Goal: Information Seeking & Learning: Learn about a topic

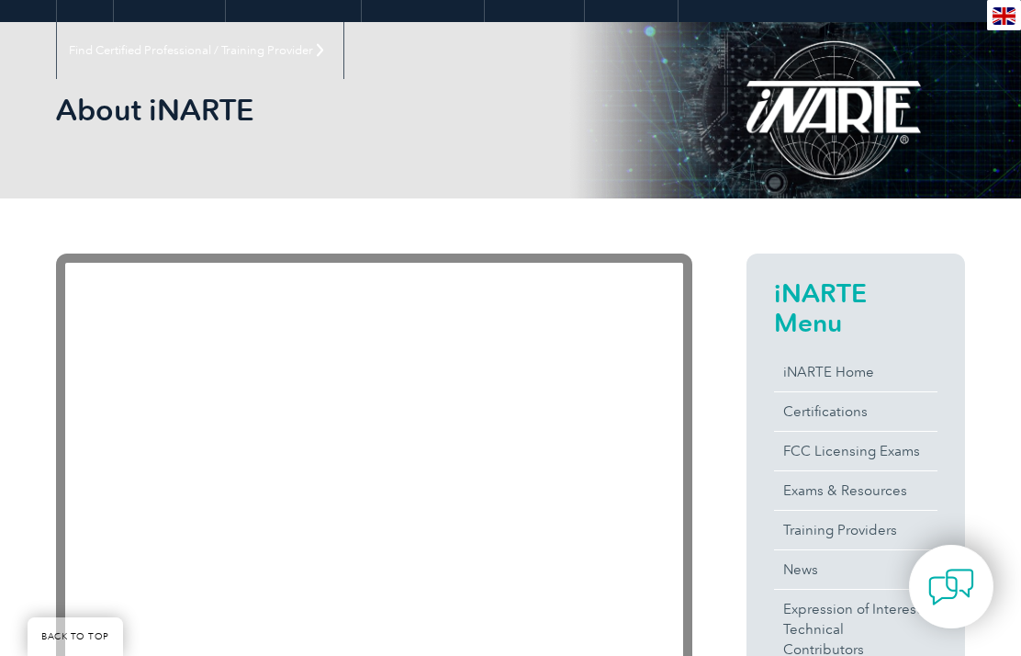
scroll to position [208, 0]
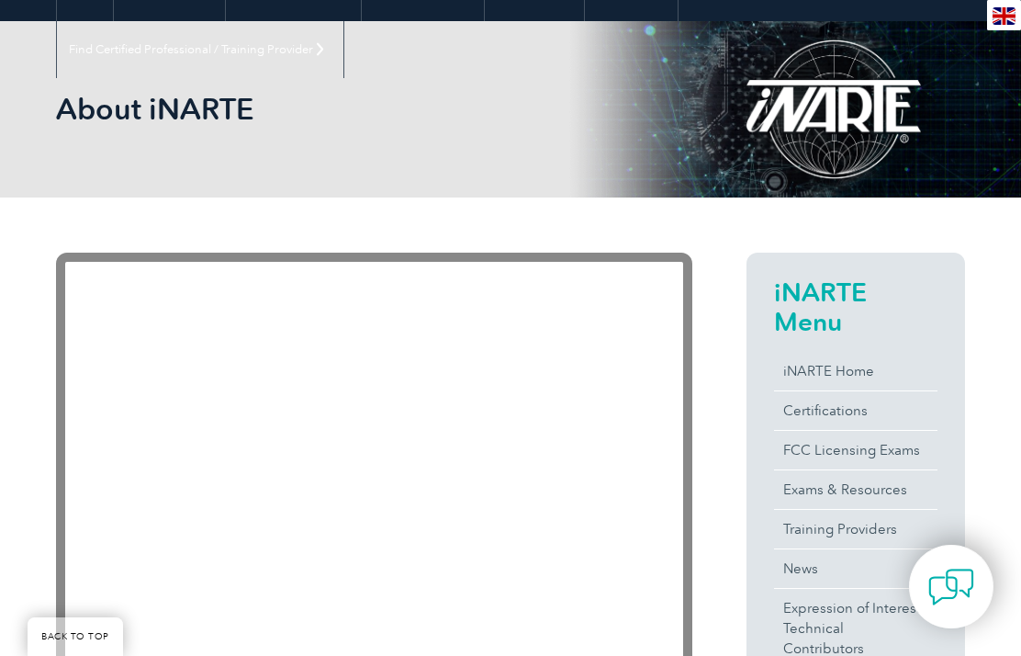
click at [814, 411] on link "Certifications" at bounding box center [855, 410] width 163 height 39
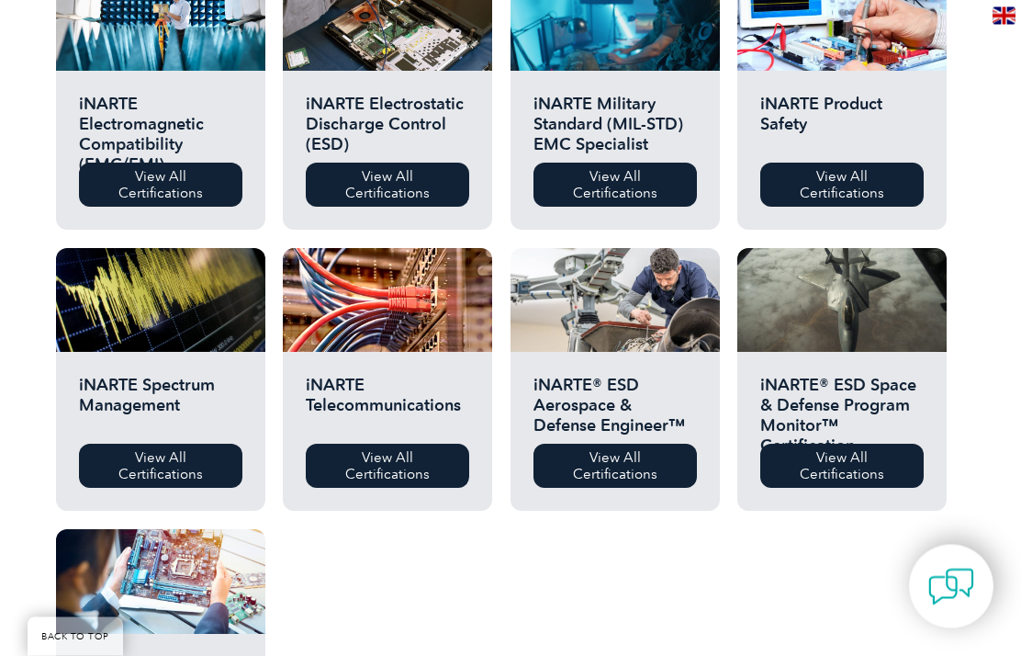
scroll to position [723, 0]
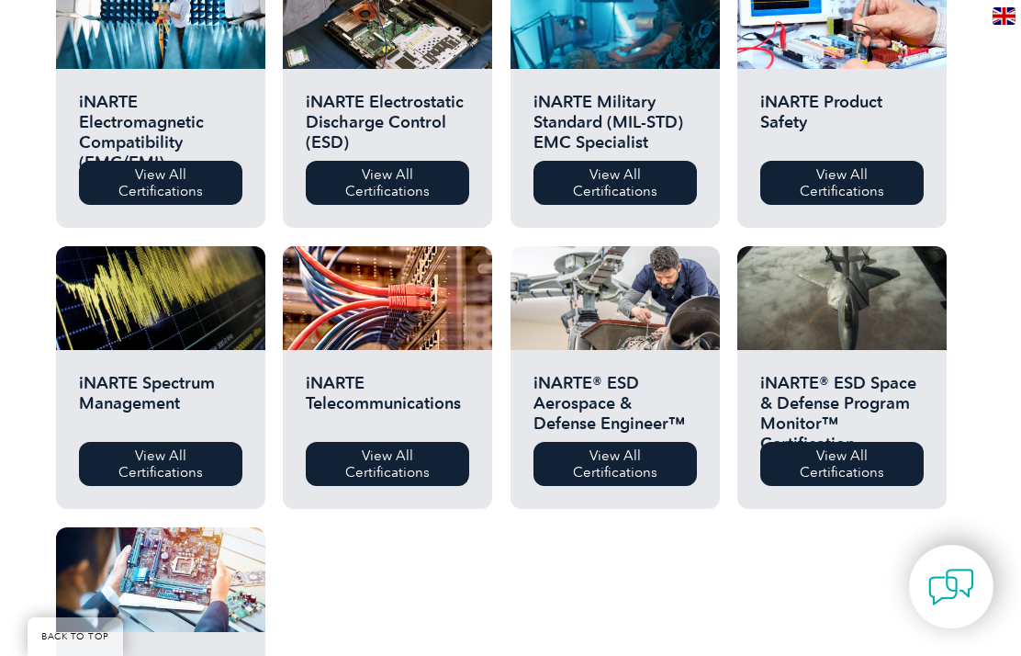
click at [389, 462] on link "View All Certifications" at bounding box center [387, 464] width 163 height 44
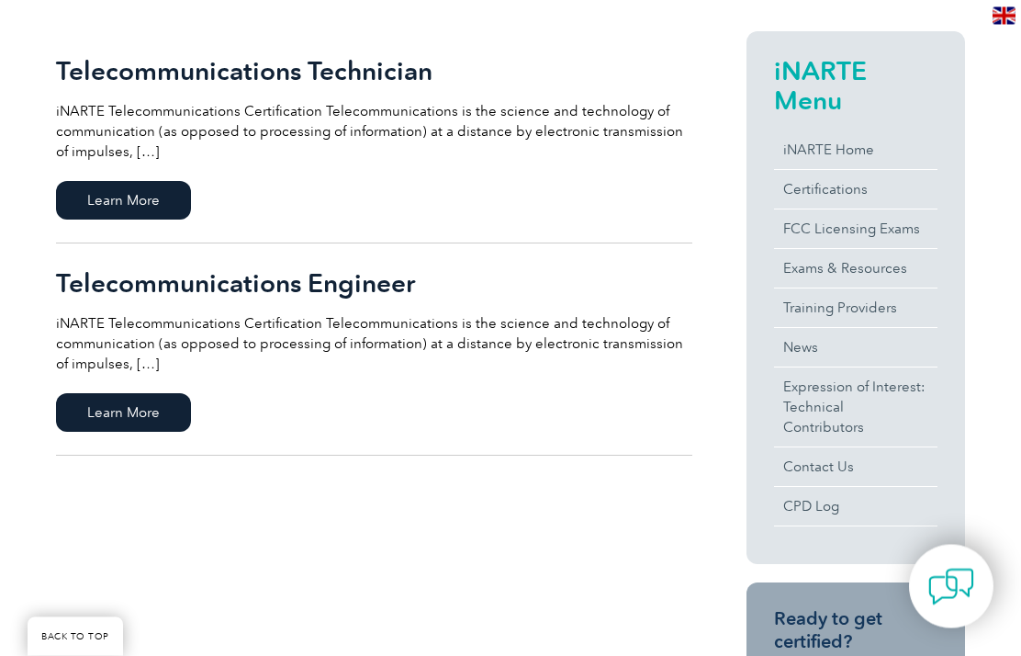
scroll to position [432, 0]
click at [92, 407] on span "Learn More" at bounding box center [123, 412] width 135 height 39
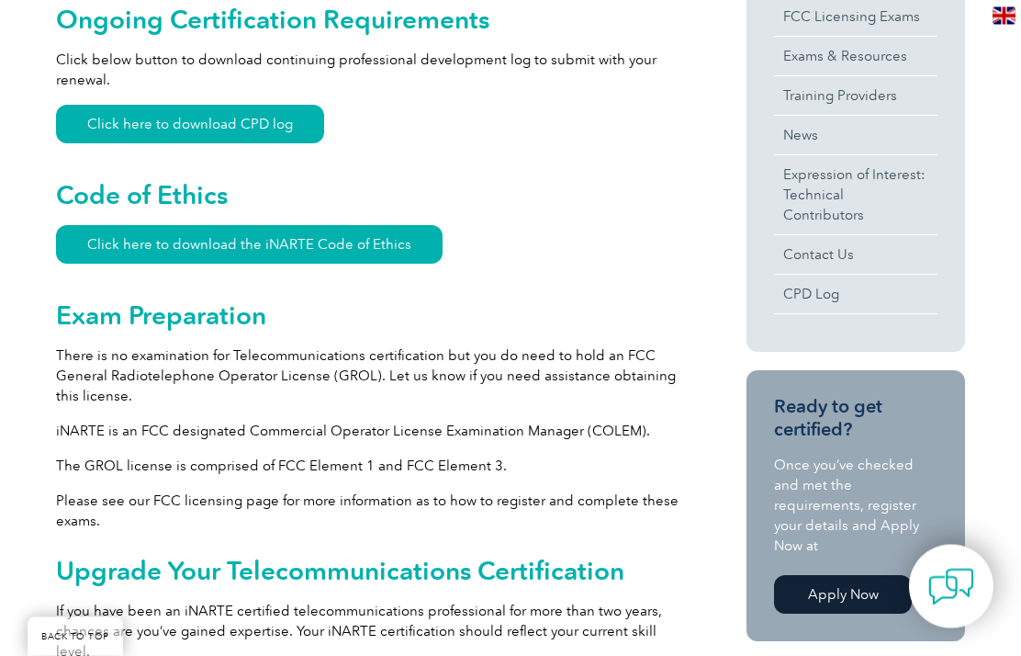
scroll to position [799, 0]
